Goal: Information Seeking & Learning: Learn about a topic

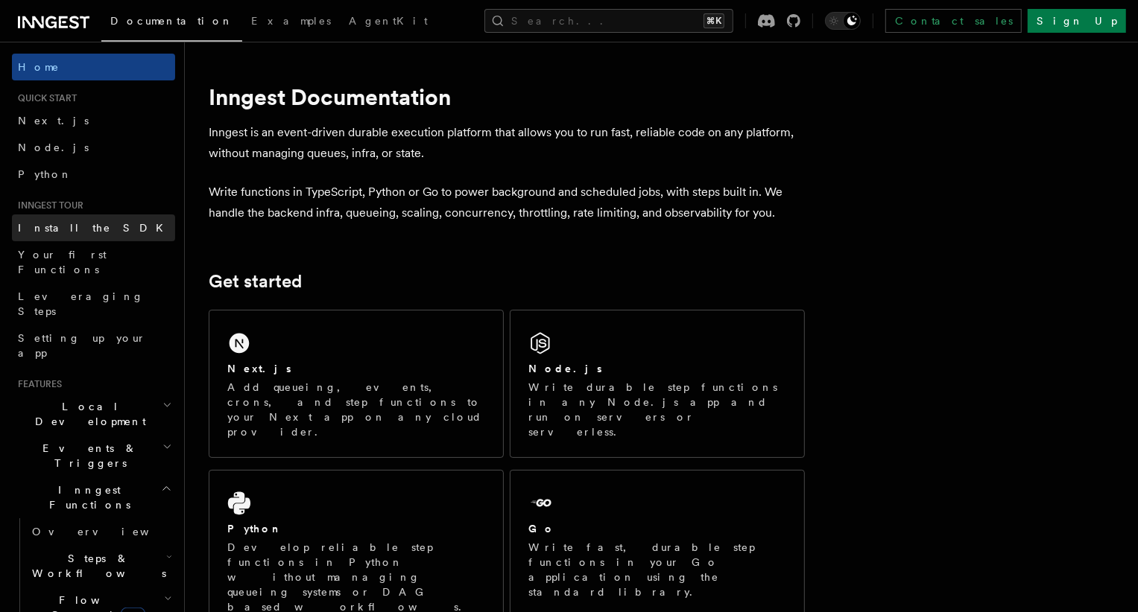
click at [73, 223] on span "Install the SDK" at bounding box center [95, 228] width 154 height 12
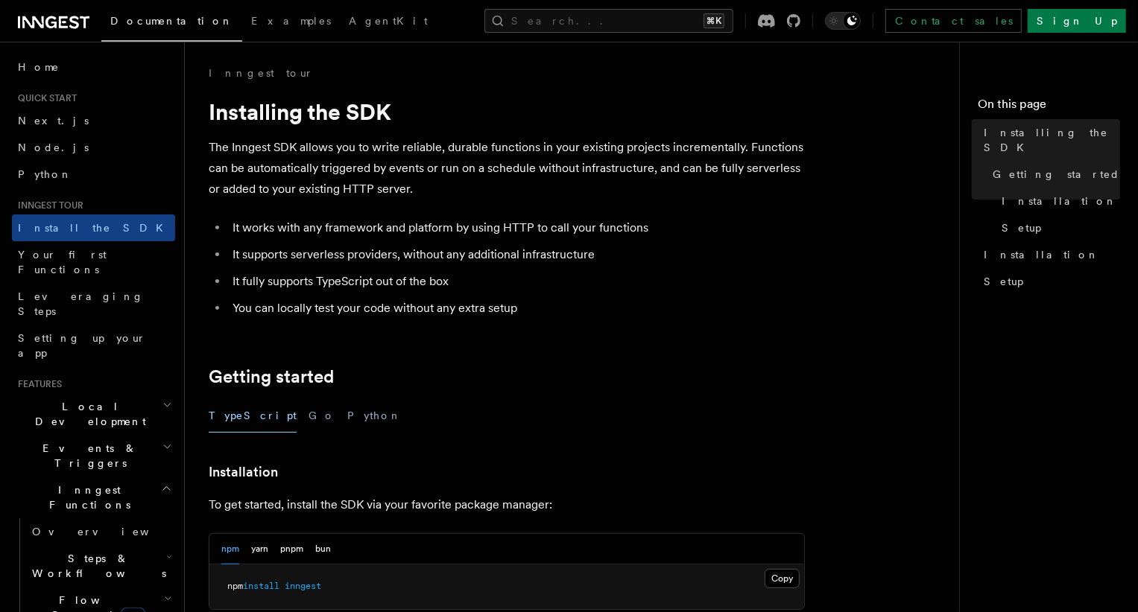
click at [364, 305] on li "You can locally test your code without any extra setup" at bounding box center [516, 308] width 577 height 21
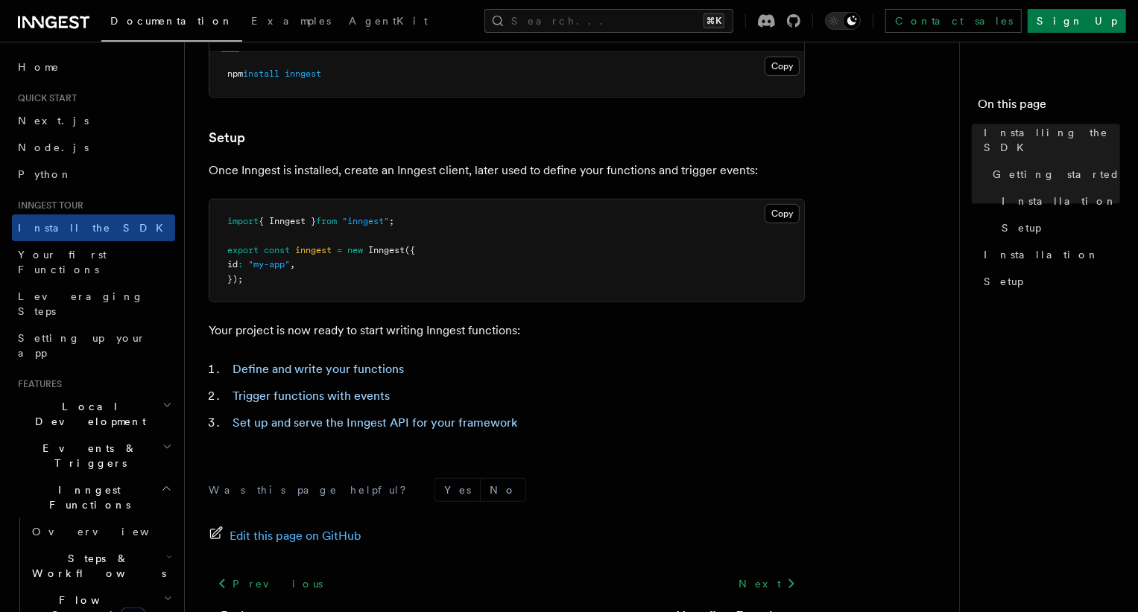
scroll to position [598, 0]
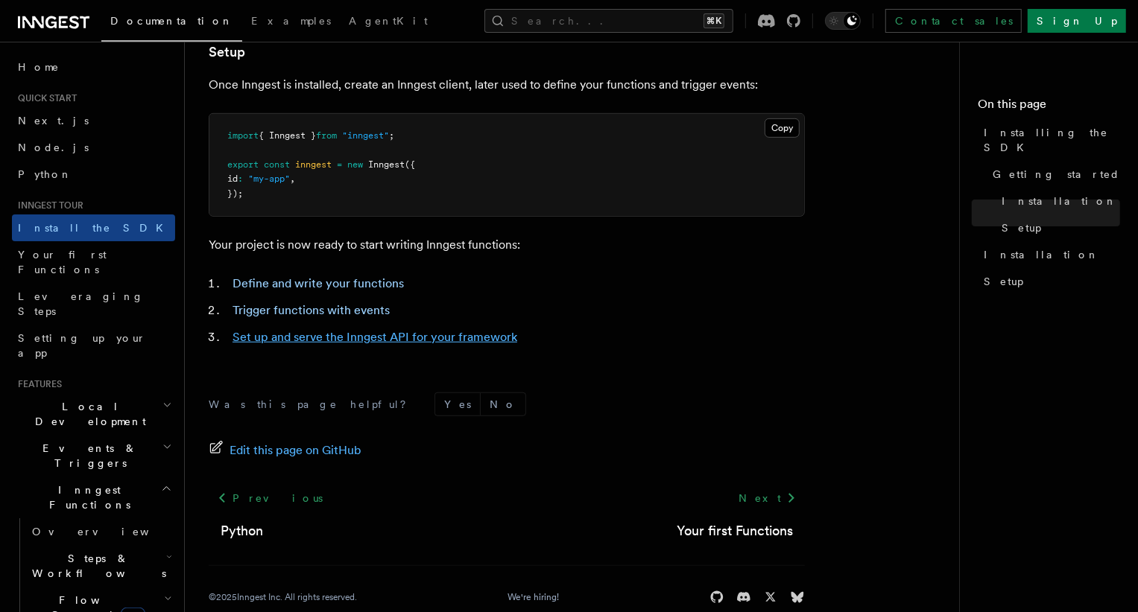
click at [380, 336] on link "Set up and serve the Inngest API for your framework" at bounding box center [374, 337] width 285 height 14
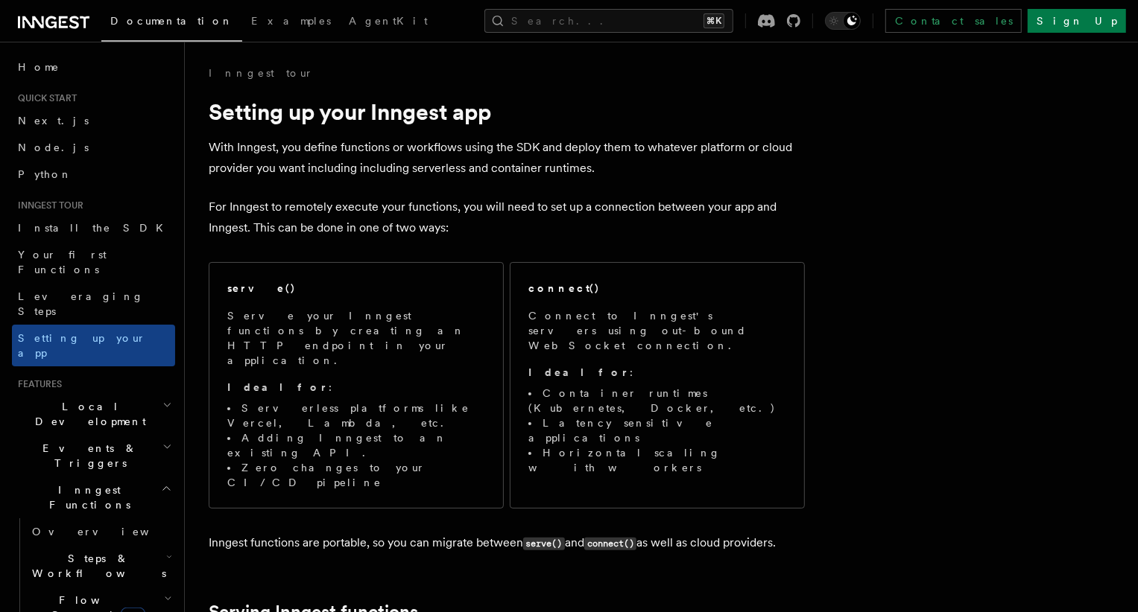
click at [168, 399] on icon "button" at bounding box center [167, 405] width 10 height 12
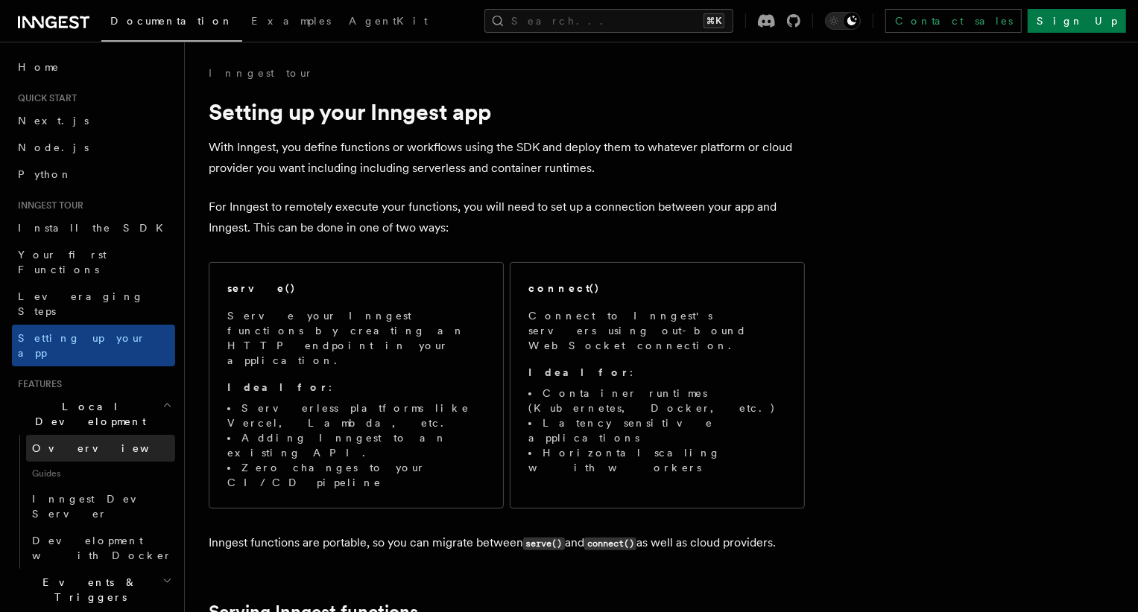
click at [66, 443] on span "Overview" at bounding box center [108, 449] width 153 height 12
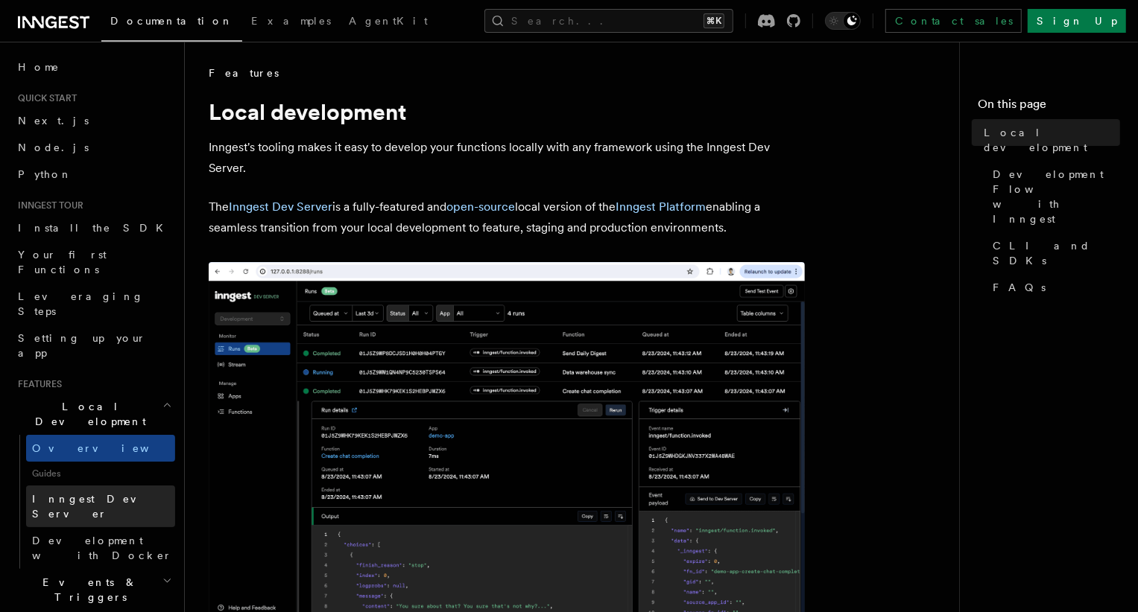
click at [71, 486] on link "Inngest Dev Server" at bounding box center [100, 507] width 149 height 42
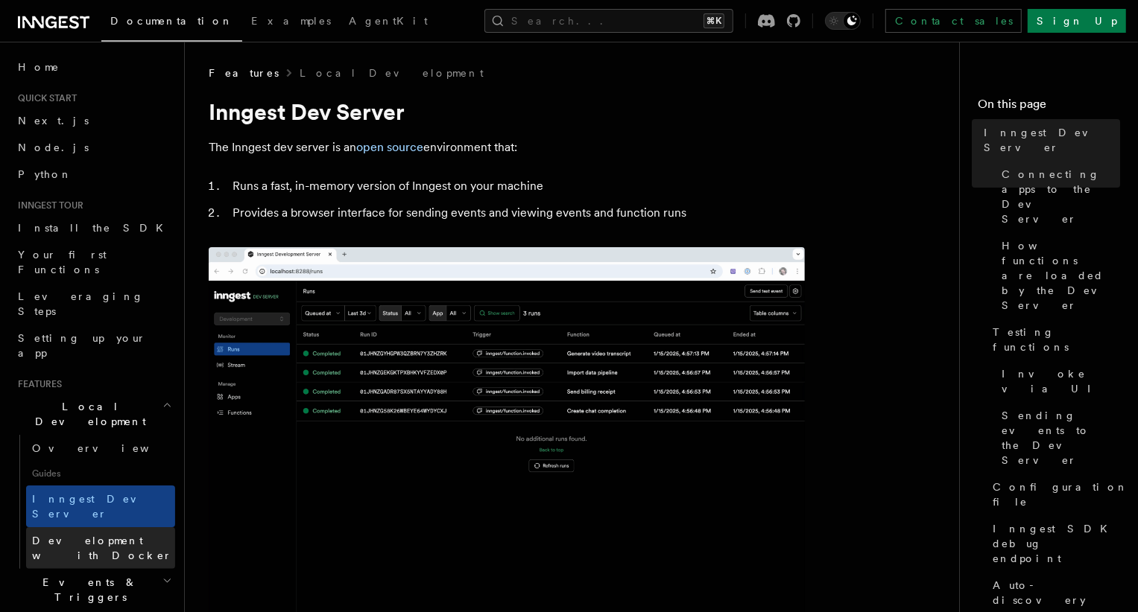
click at [77, 535] on span "Development with Docker" at bounding box center [102, 548] width 140 height 27
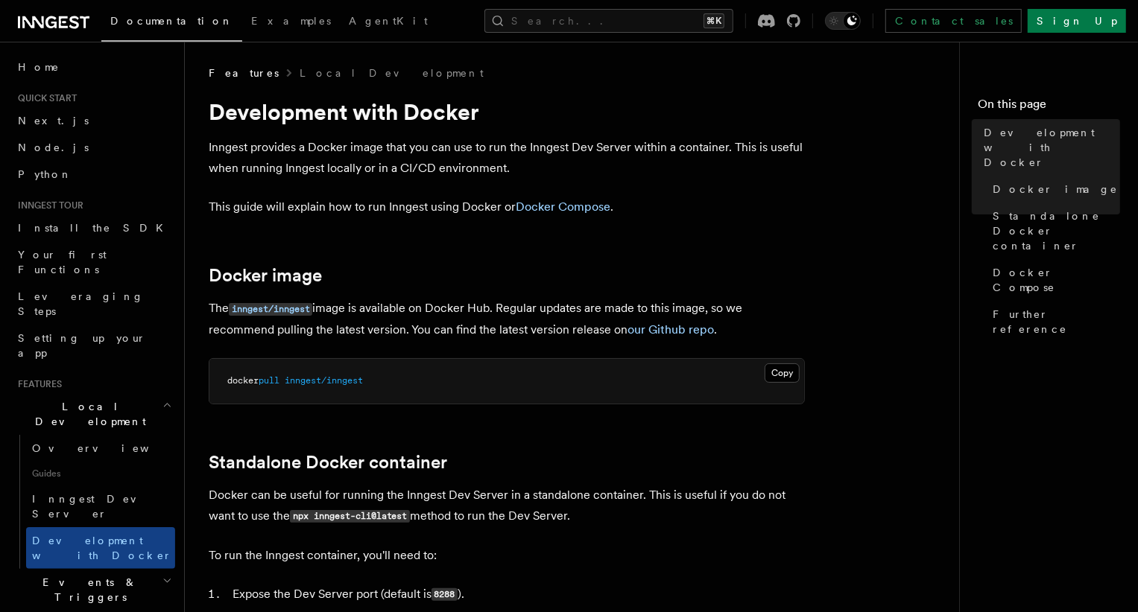
click at [162, 575] on icon "button" at bounding box center [167, 581] width 10 height 12
click at [76, 612] on span "Overview" at bounding box center [108, 624] width 153 height 12
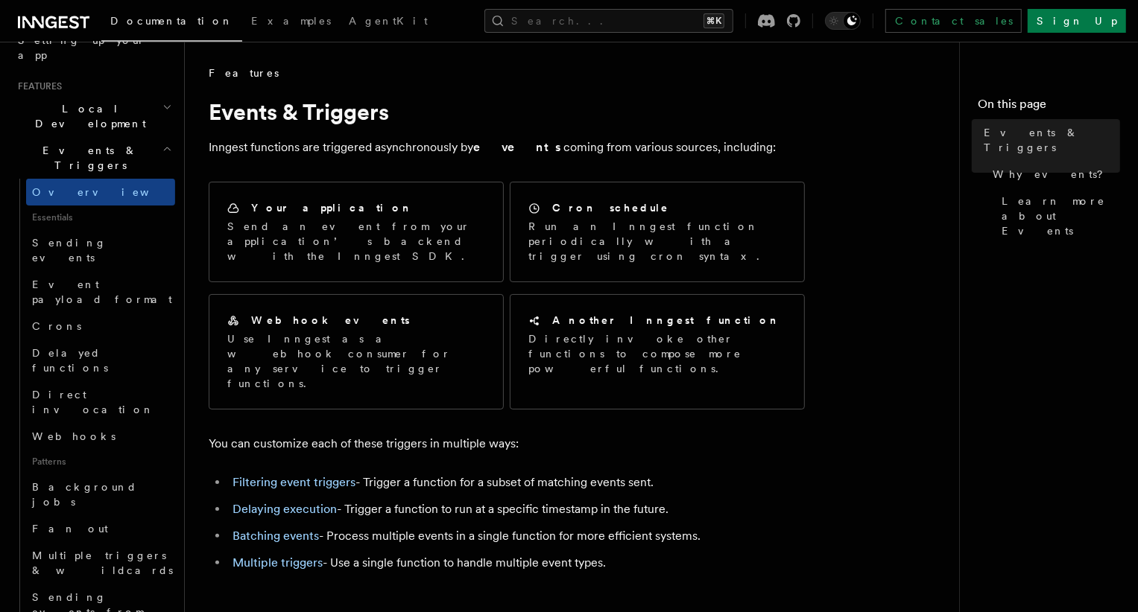
scroll to position [325, 0]
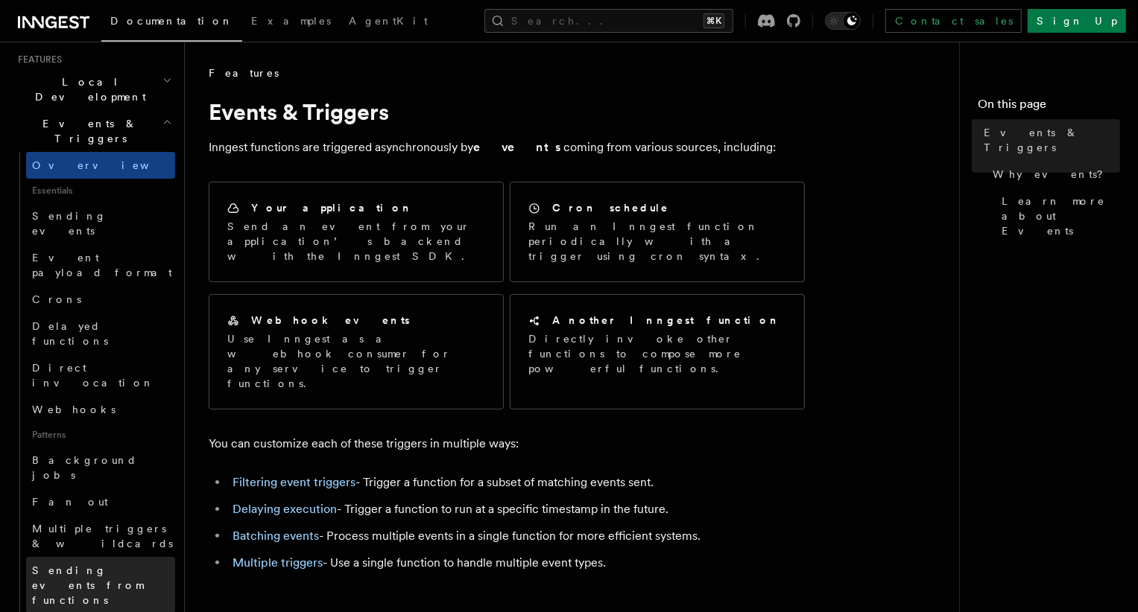
click at [89, 563] on span "Sending events from functions" at bounding box center [103, 585] width 143 height 45
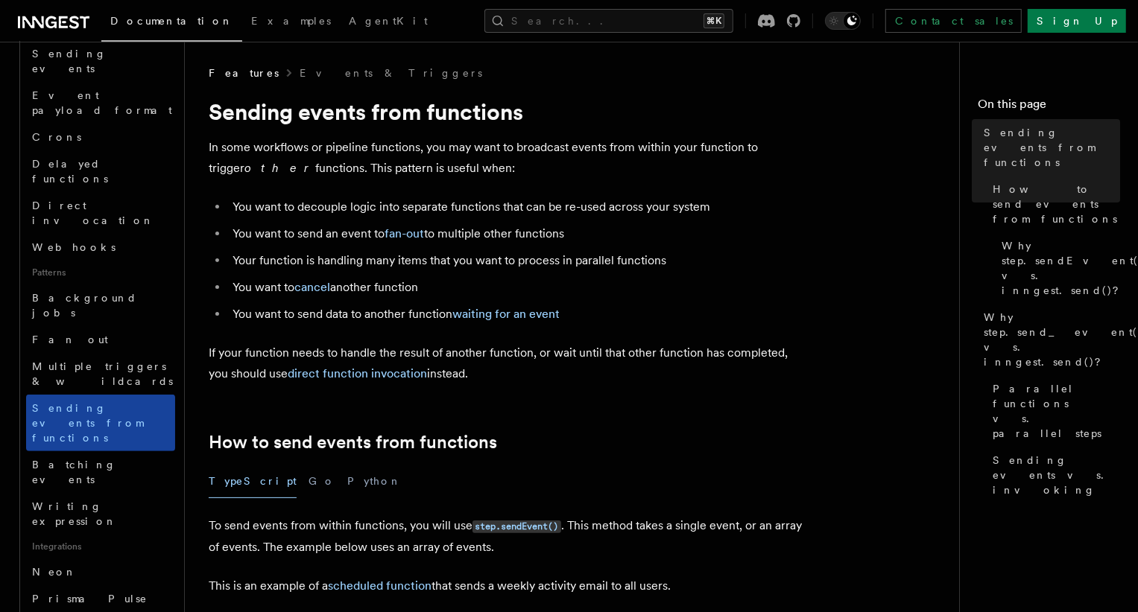
scroll to position [514, 0]
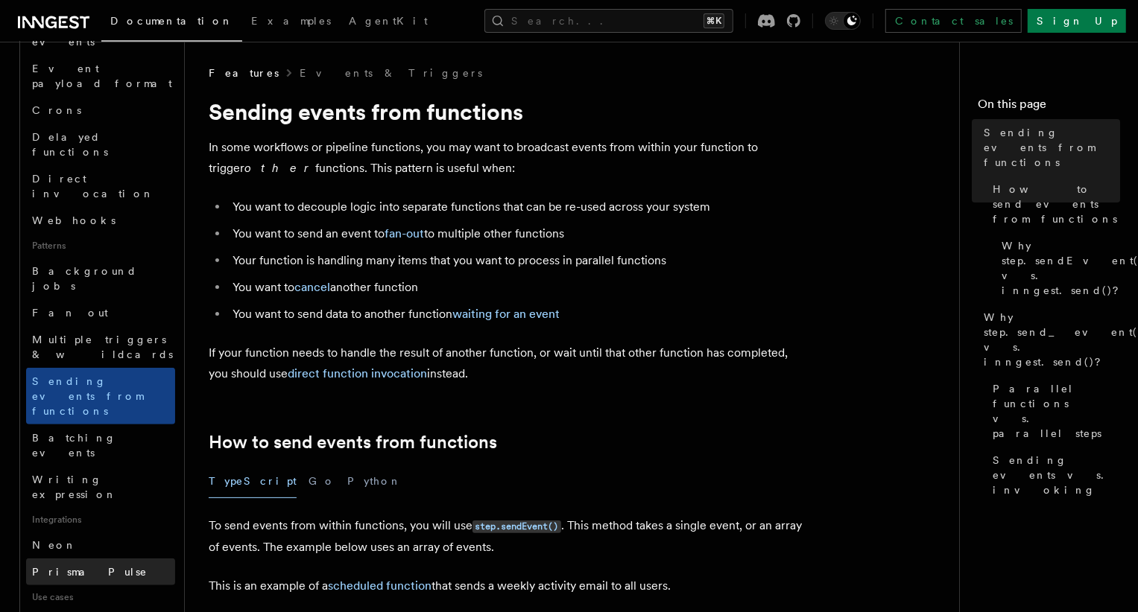
click at [84, 566] on span "Prisma Pulse" at bounding box center [89, 572] width 115 height 12
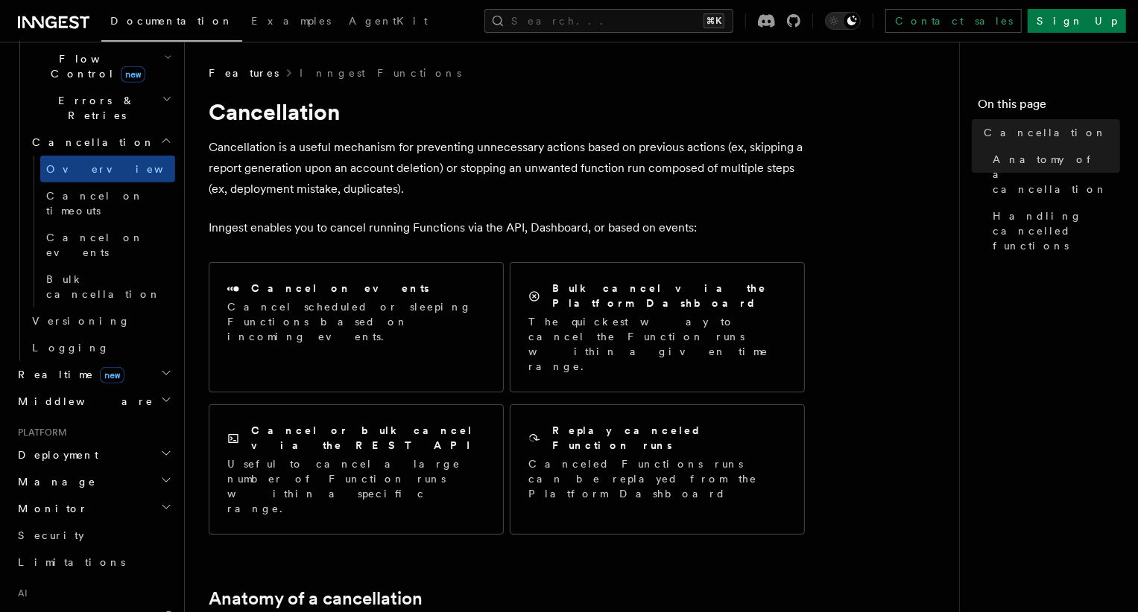
scroll to position [514, 0]
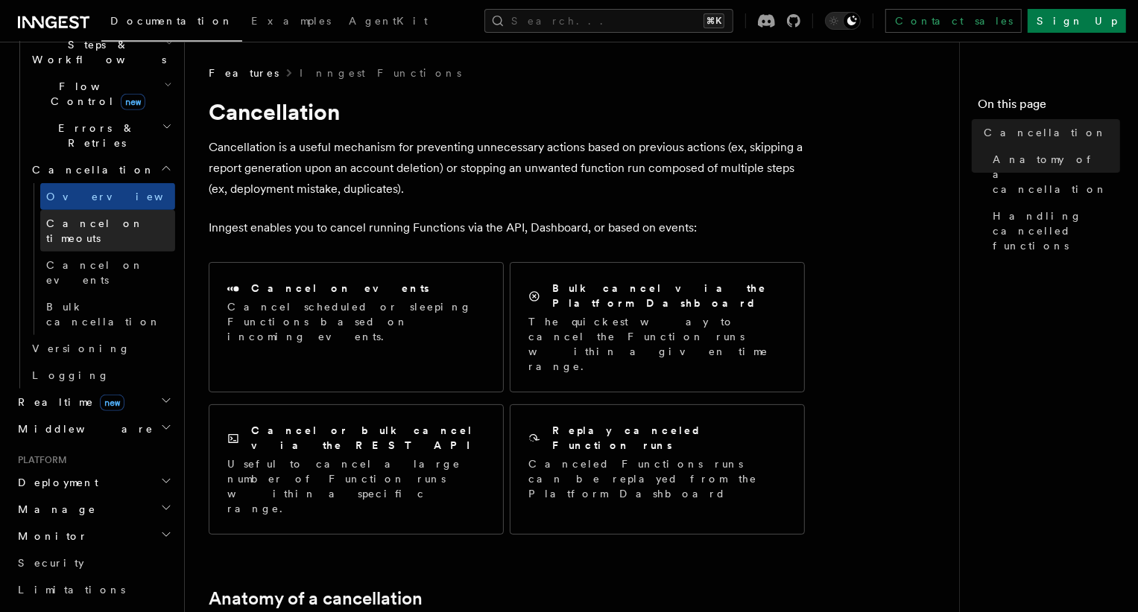
click at [88, 218] on span "Cancel on timeouts" at bounding box center [95, 231] width 98 height 27
